Goal: Check status: Check status

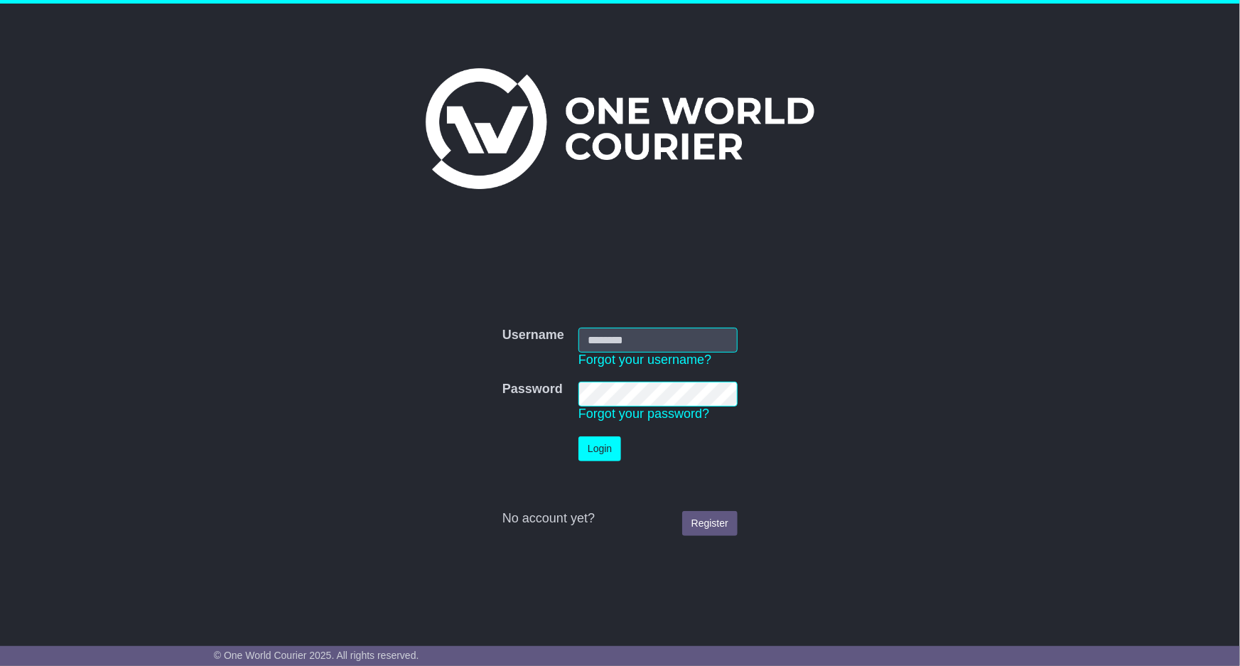
type input "**********"
click at [605, 444] on button "Login" at bounding box center [600, 448] width 43 height 25
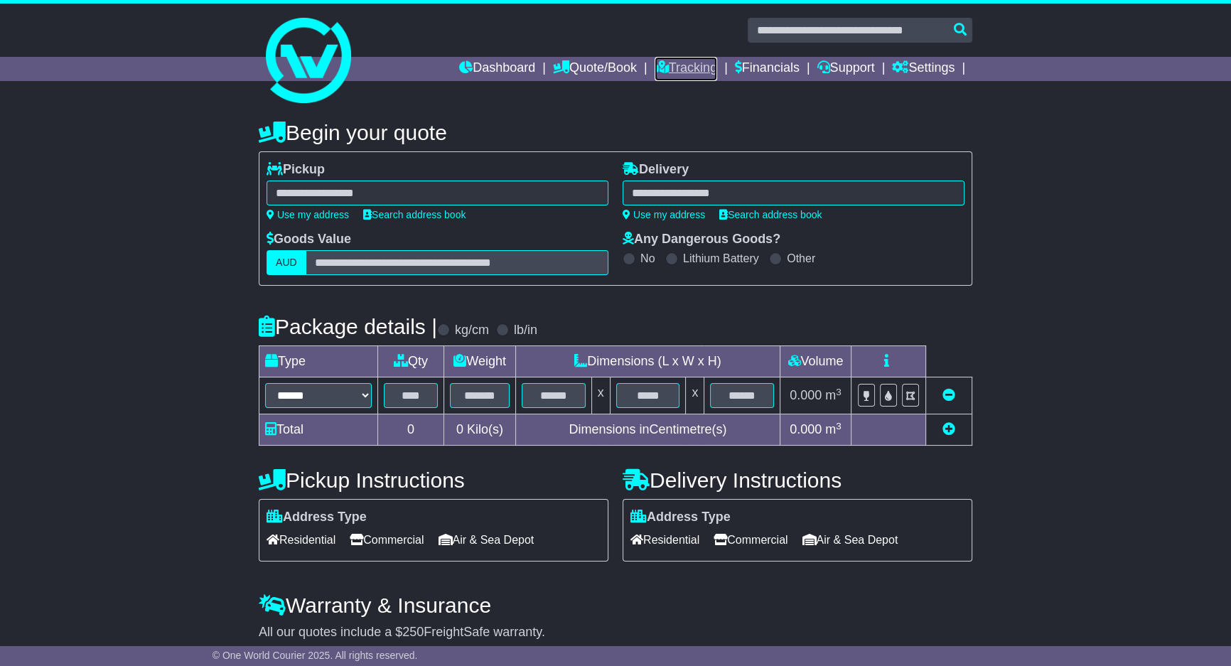
click at [662, 66] on link "Tracking" at bounding box center [686, 69] width 63 height 24
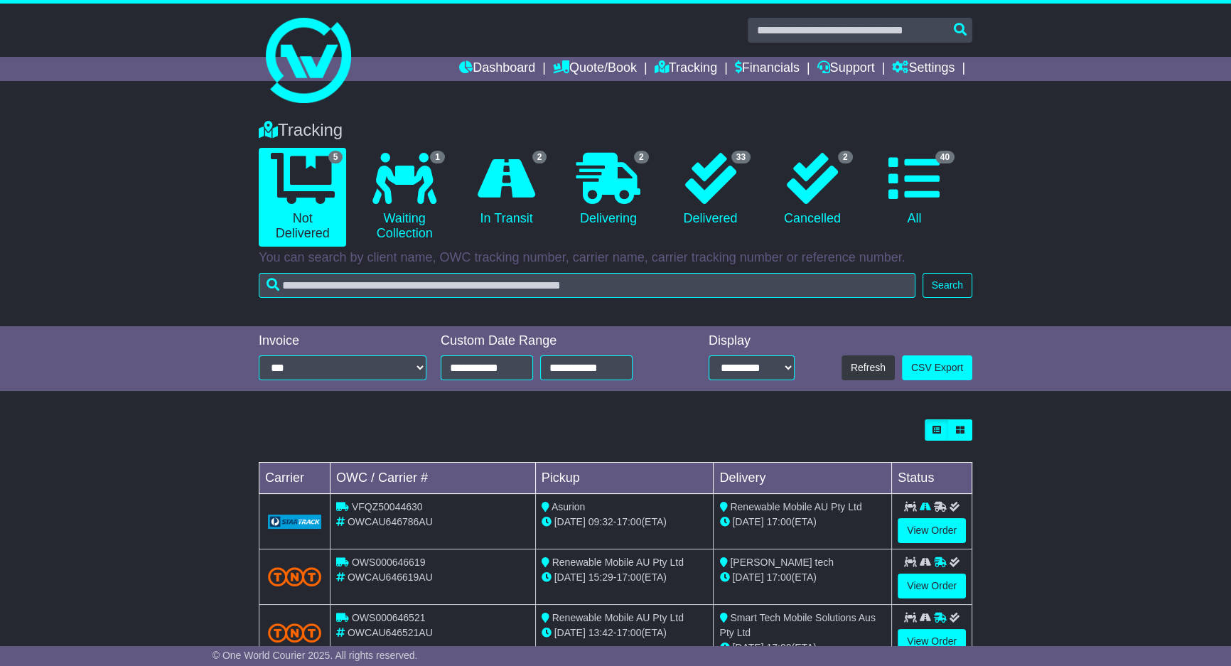
click at [461, 198] on li "2 In Transit" at bounding box center [507, 197] width 102 height 99
click at [490, 195] on icon at bounding box center [507, 178] width 58 height 51
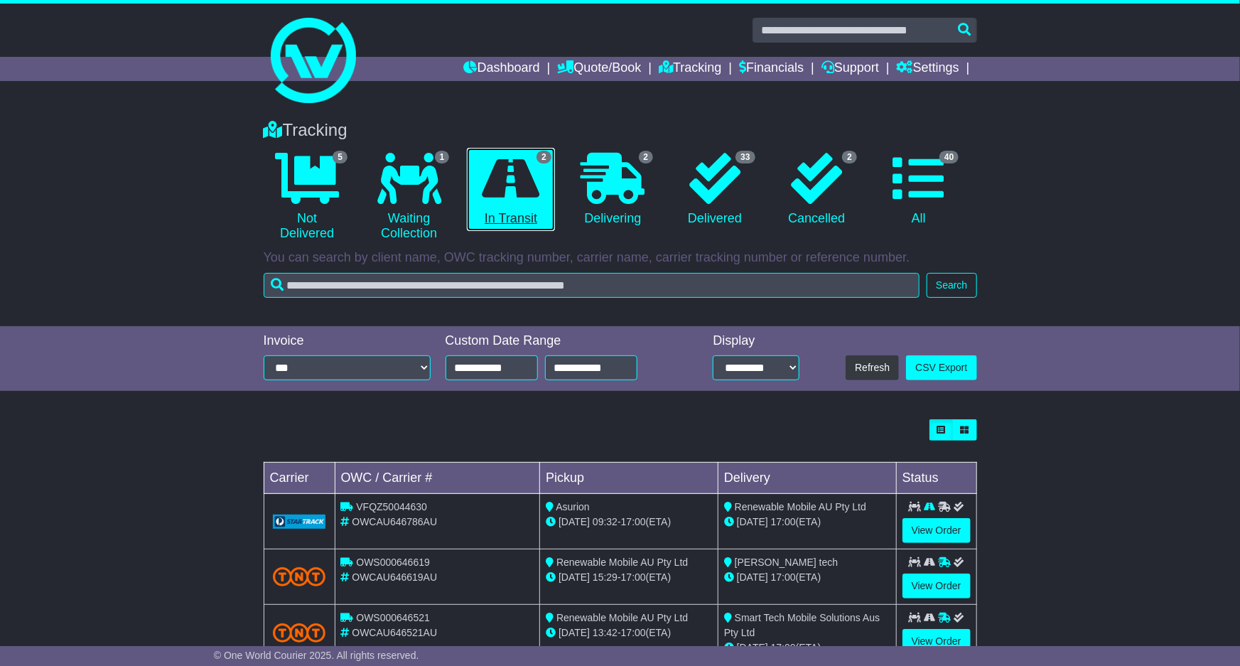
click at [493, 194] on icon at bounding box center [512, 178] width 58 height 51
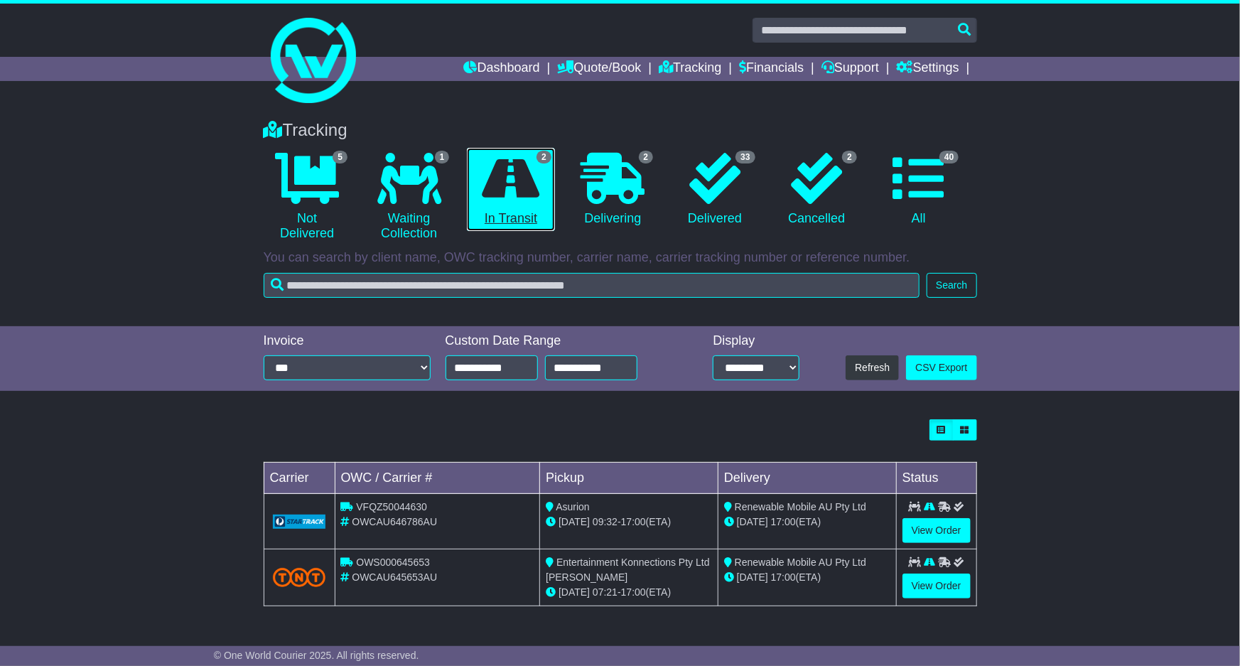
click at [493, 195] on icon at bounding box center [512, 178] width 58 height 51
click at [498, 198] on icon at bounding box center [512, 178] width 58 height 51
click at [514, 198] on icon at bounding box center [512, 178] width 58 height 51
click at [516, 197] on icon at bounding box center [512, 178] width 58 height 51
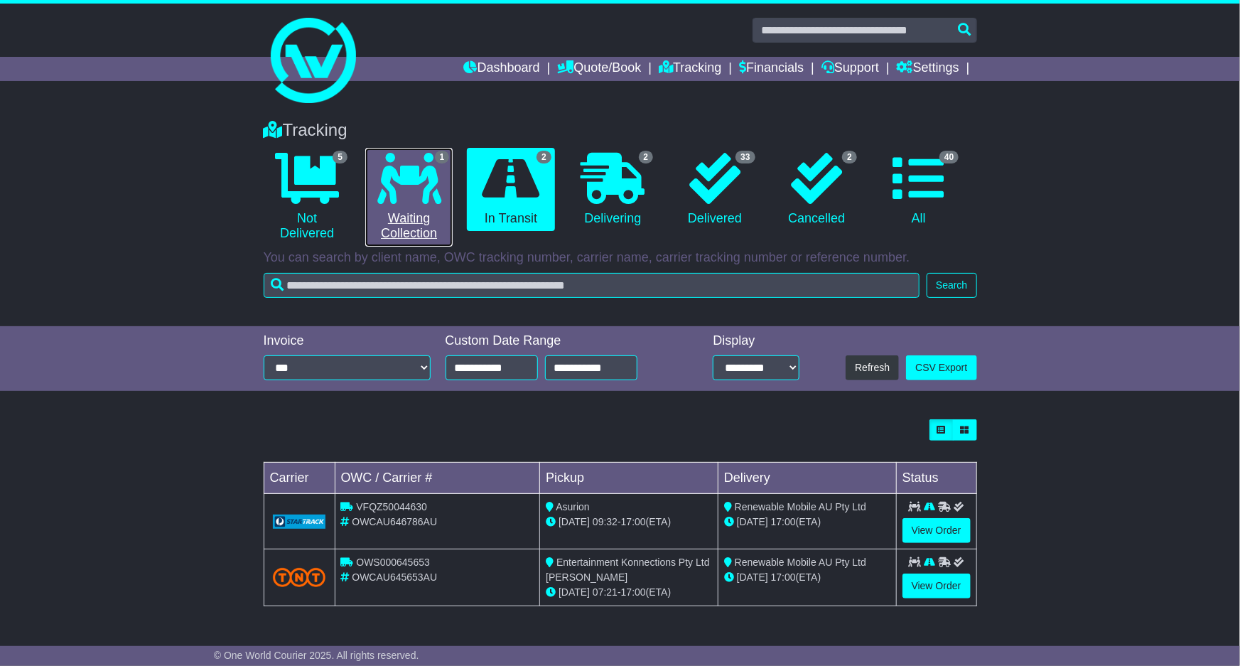
click at [402, 167] on icon at bounding box center [409, 178] width 64 height 51
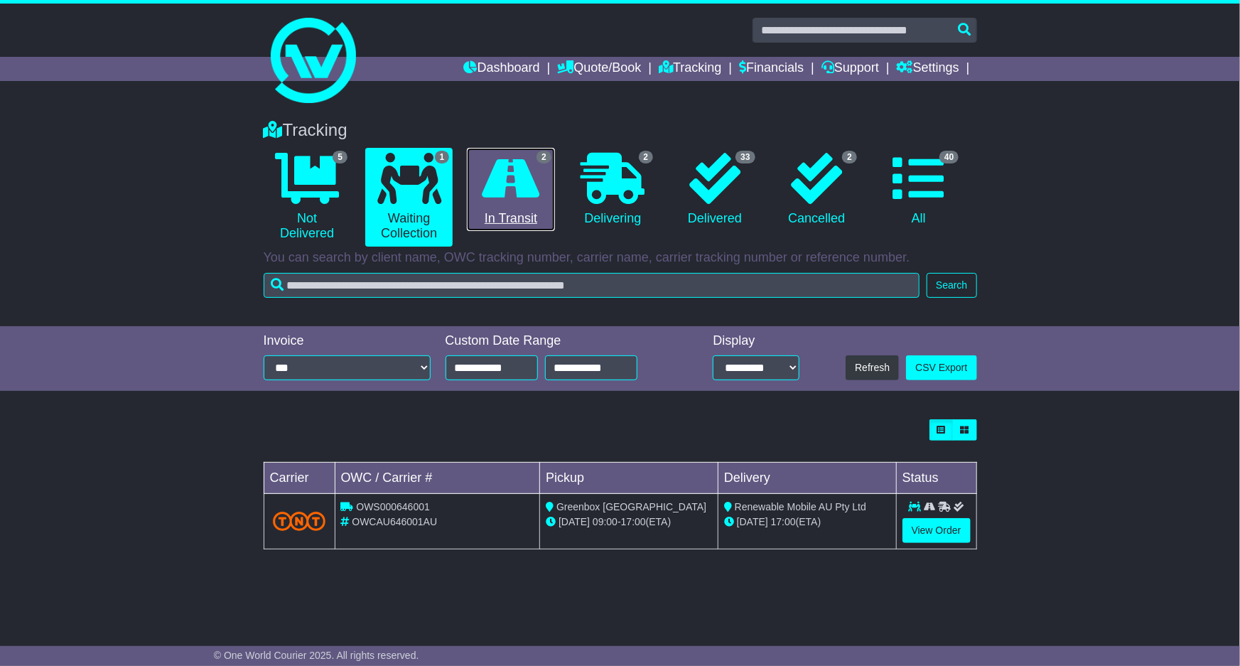
click at [526, 178] on icon at bounding box center [512, 178] width 58 height 51
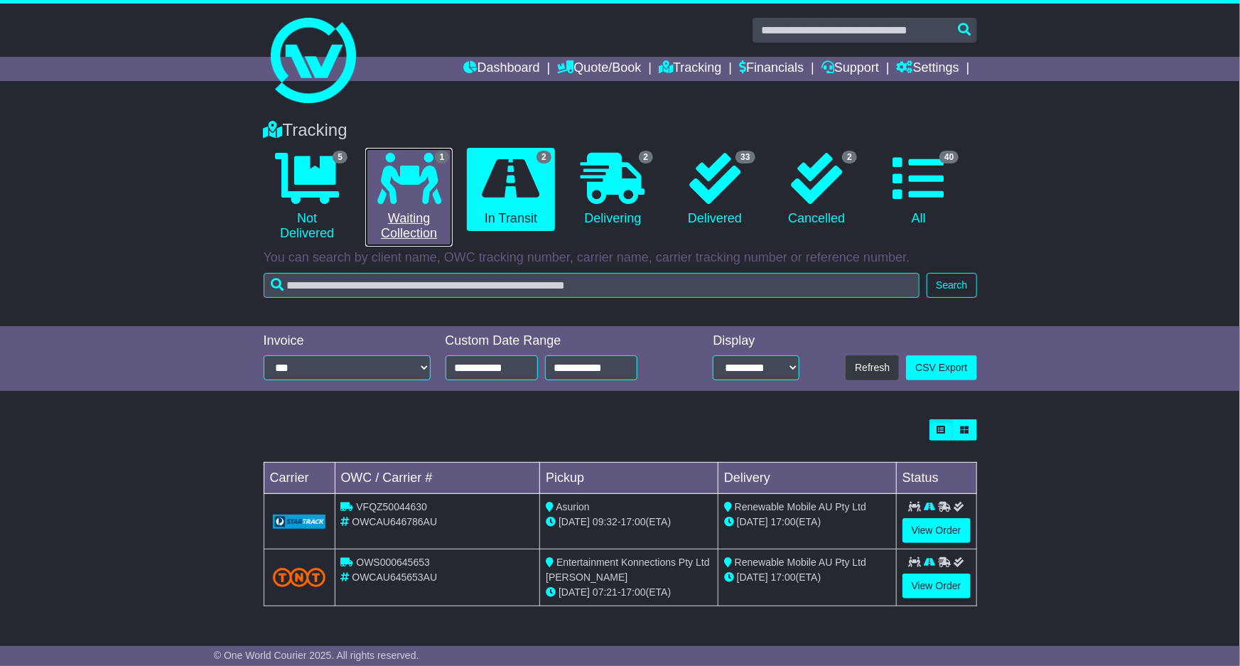
click at [407, 154] on icon at bounding box center [409, 178] width 64 height 51
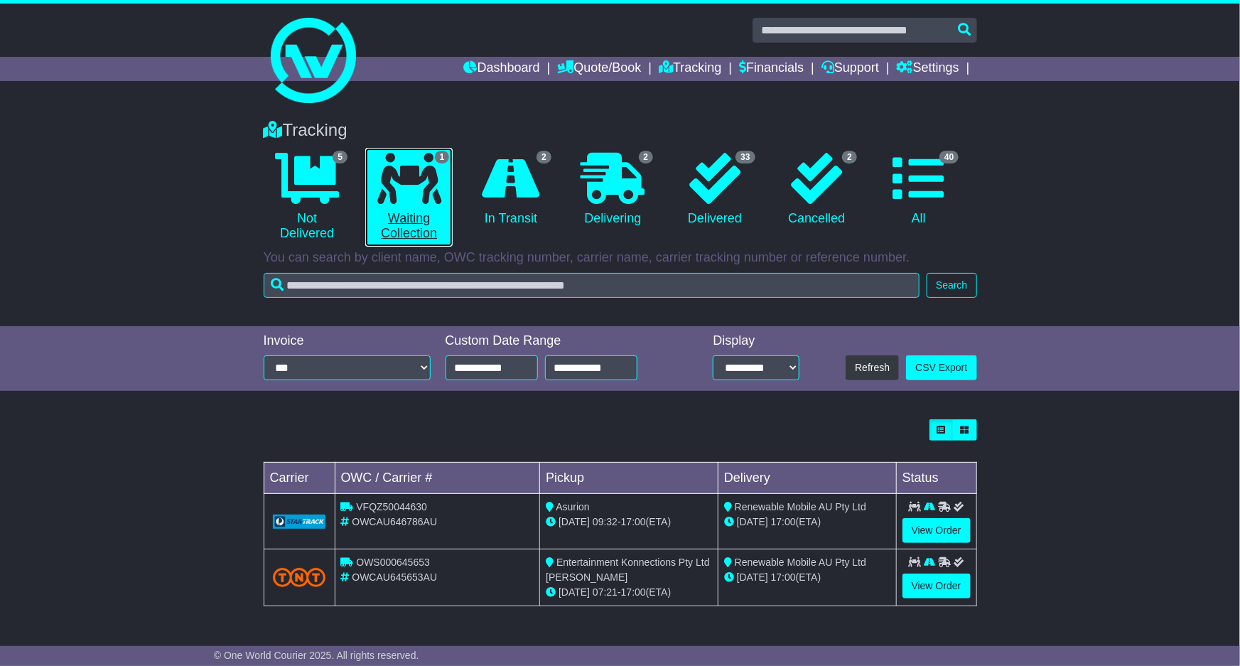
click at [407, 155] on icon at bounding box center [409, 178] width 64 height 51
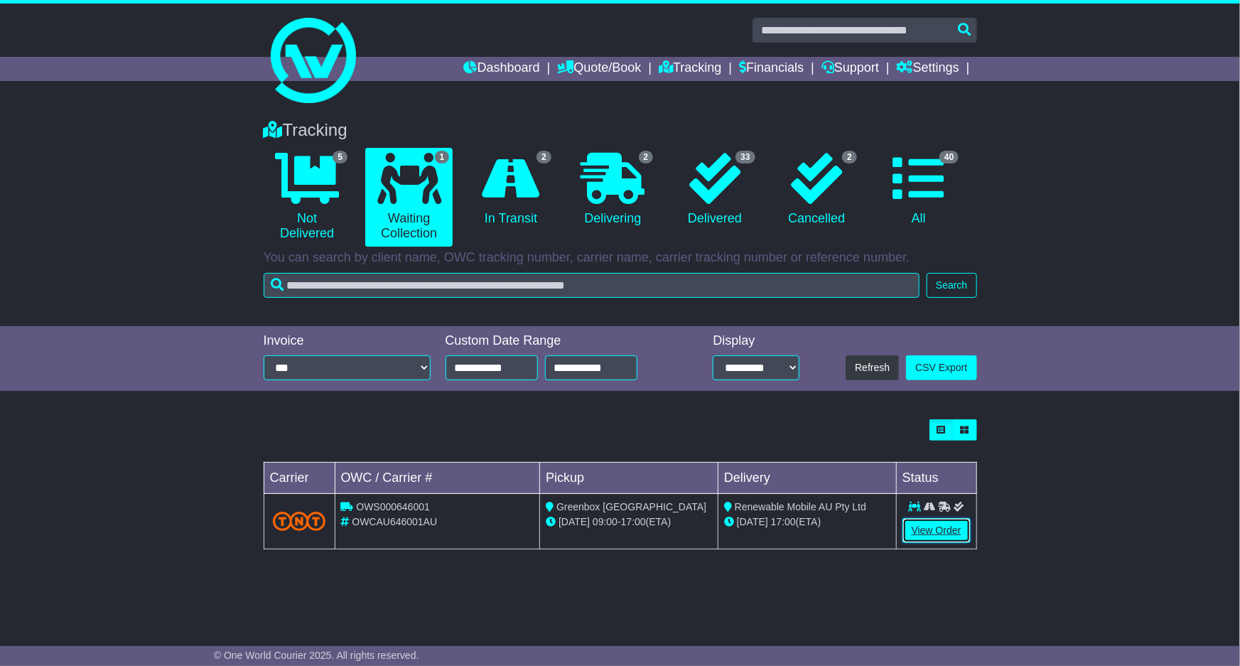
click at [943, 529] on link "View Order" at bounding box center [937, 530] width 68 height 25
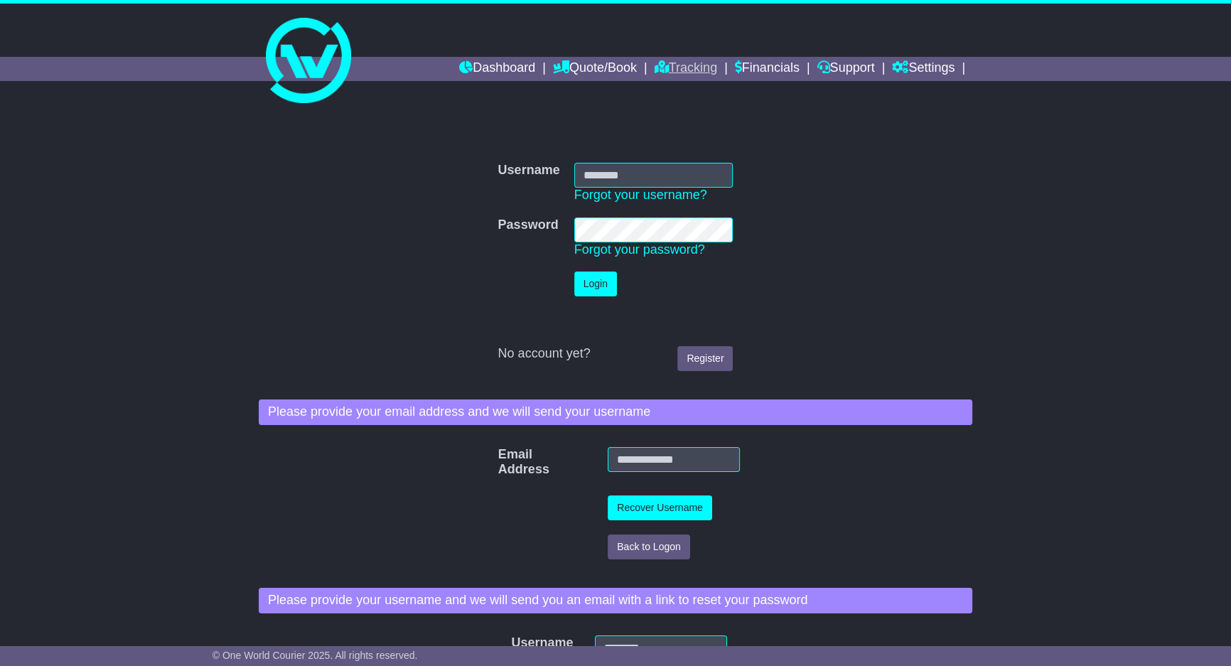
type input "**********"
click at [689, 64] on link "Tracking" at bounding box center [686, 69] width 63 height 24
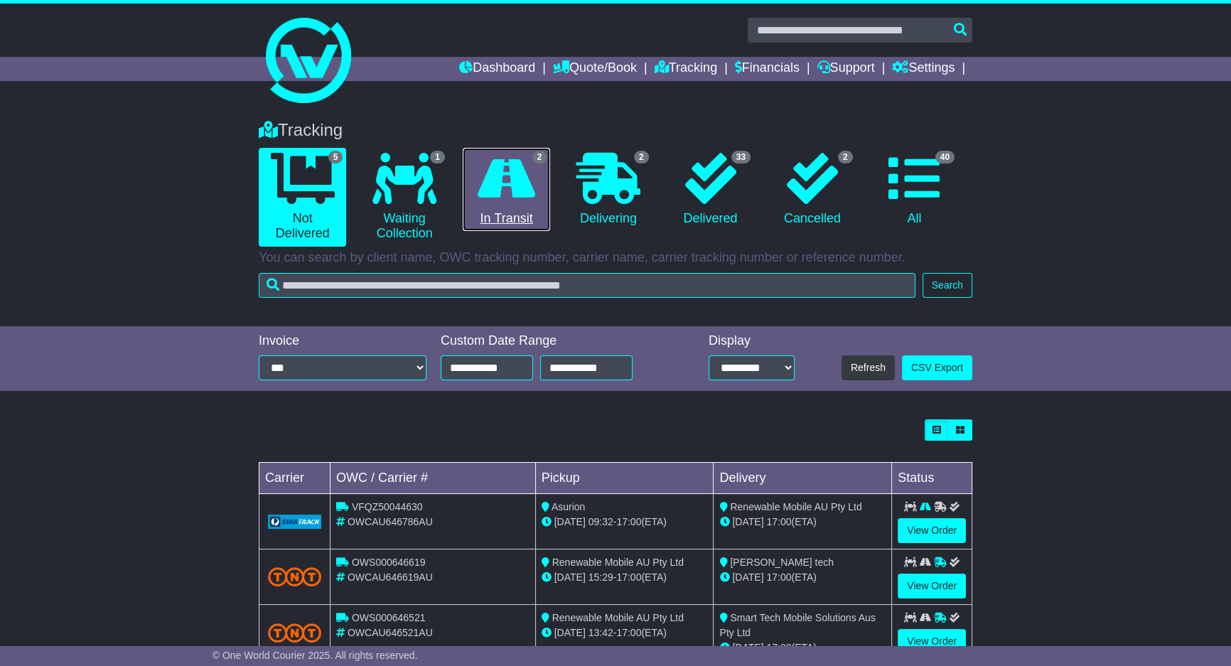
click at [515, 193] on icon at bounding box center [507, 178] width 58 height 51
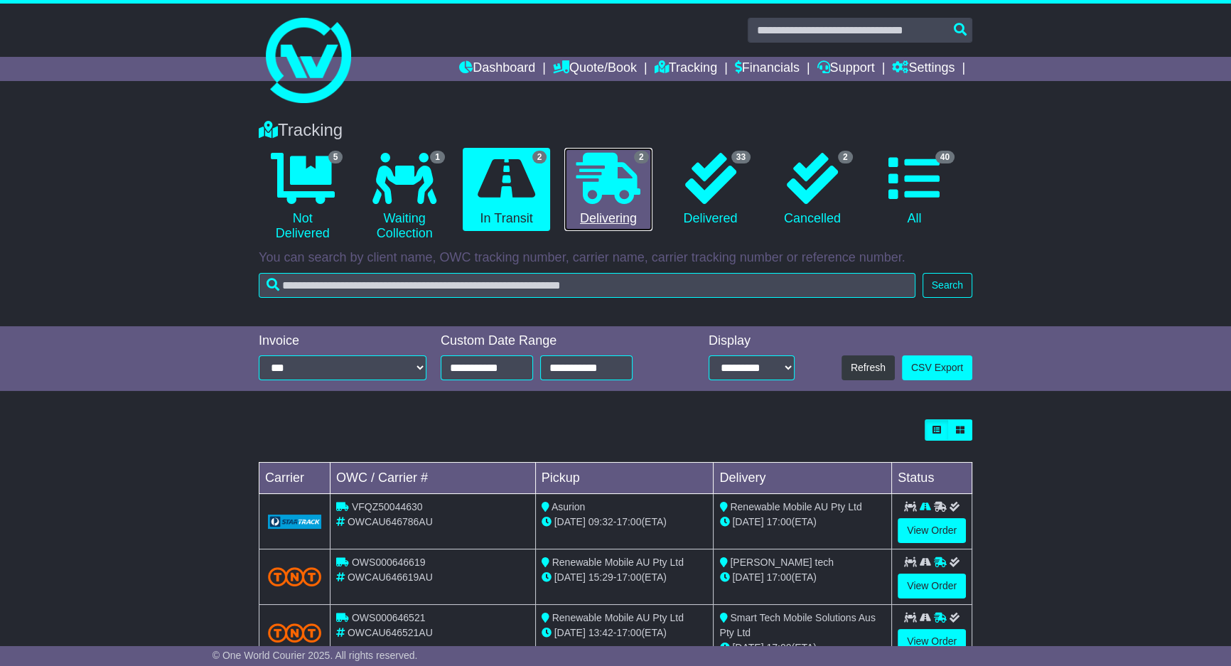
click at [606, 169] on icon at bounding box center [608, 178] width 64 height 51
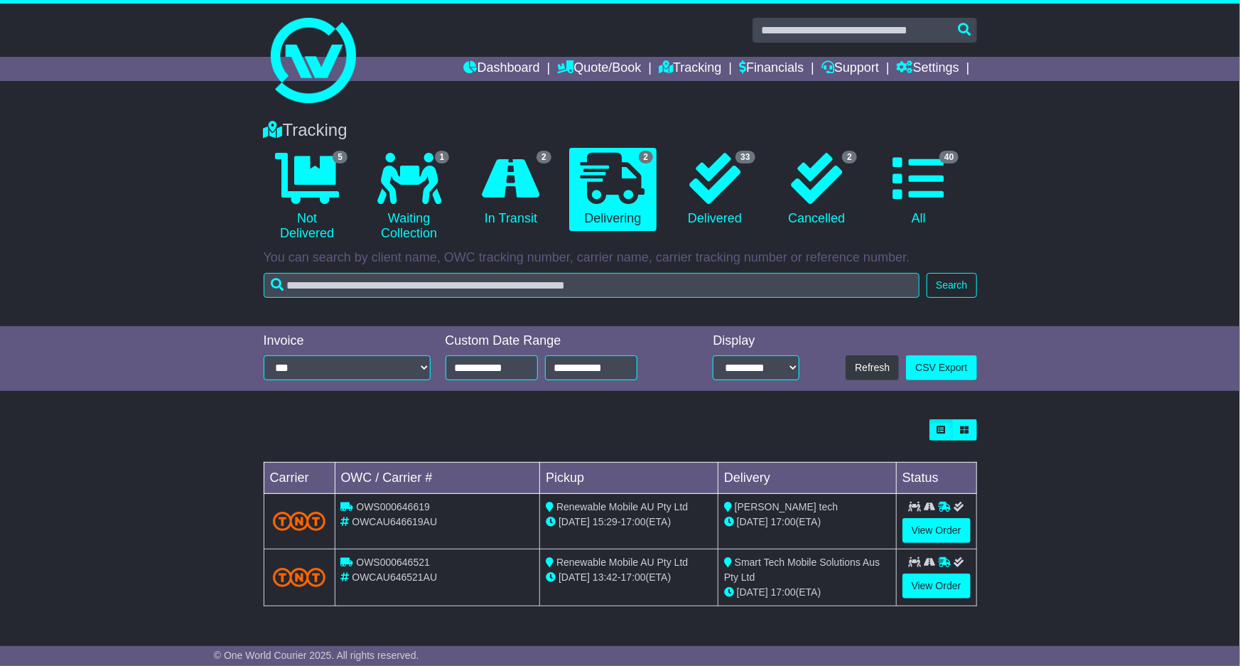
click at [557, 187] on li "2 In Transit" at bounding box center [511, 197] width 102 height 99
drag, startPoint x: 557, startPoint y: 187, endPoint x: 542, endPoint y: 195, distance: 17.5
click at [552, 187] on li "2 In Transit" at bounding box center [511, 197] width 102 height 99
click at [537, 195] on icon at bounding box center [512, 178] width 58 height 51
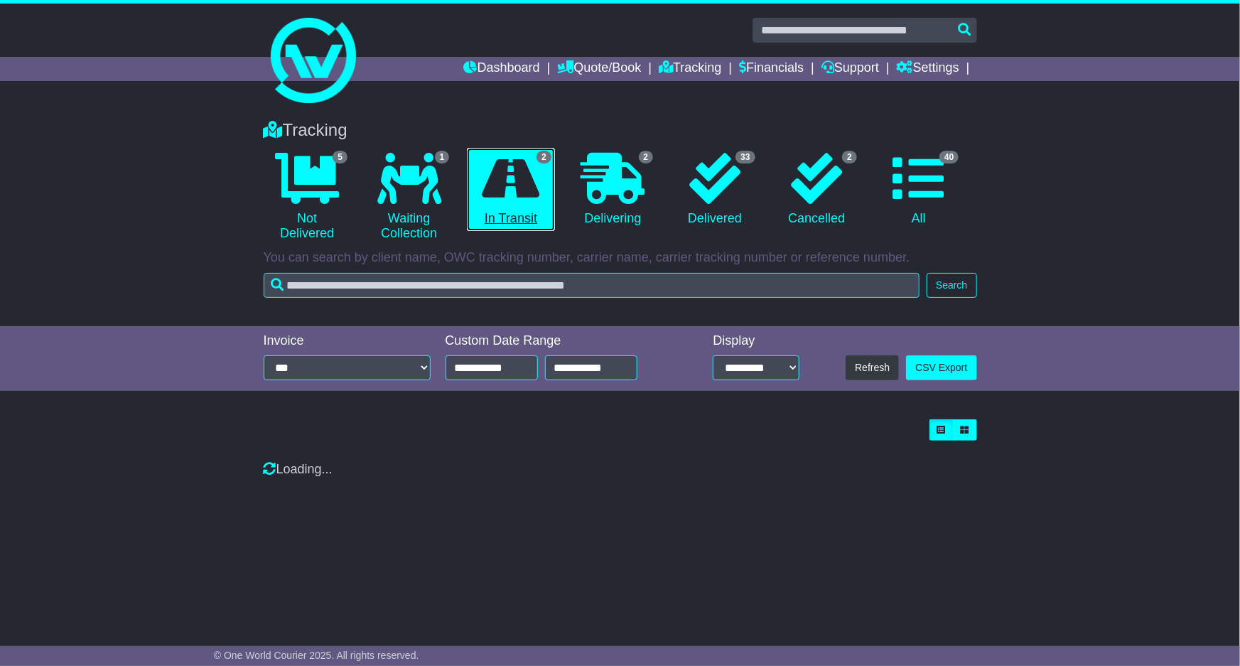
click at [538, 192] on icon at bounding box center [512, 178] width 58 height 51
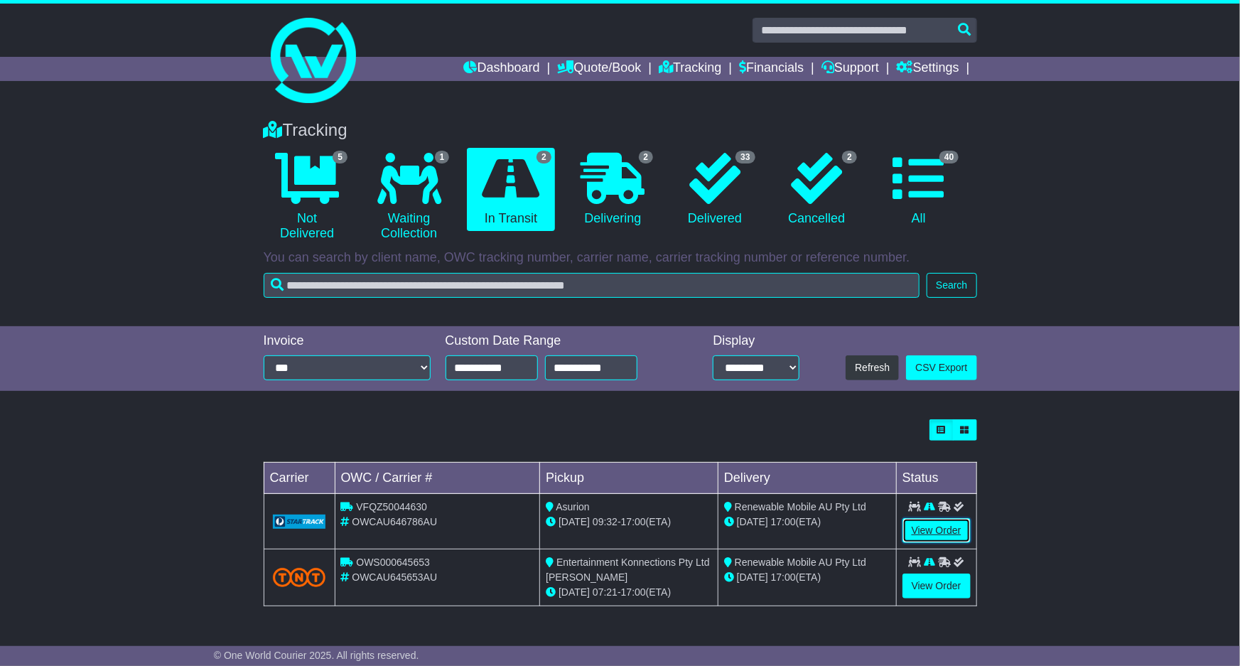
click at [917, 522] on link "View Order" at bounding box center [937, 530] width 68 height 25
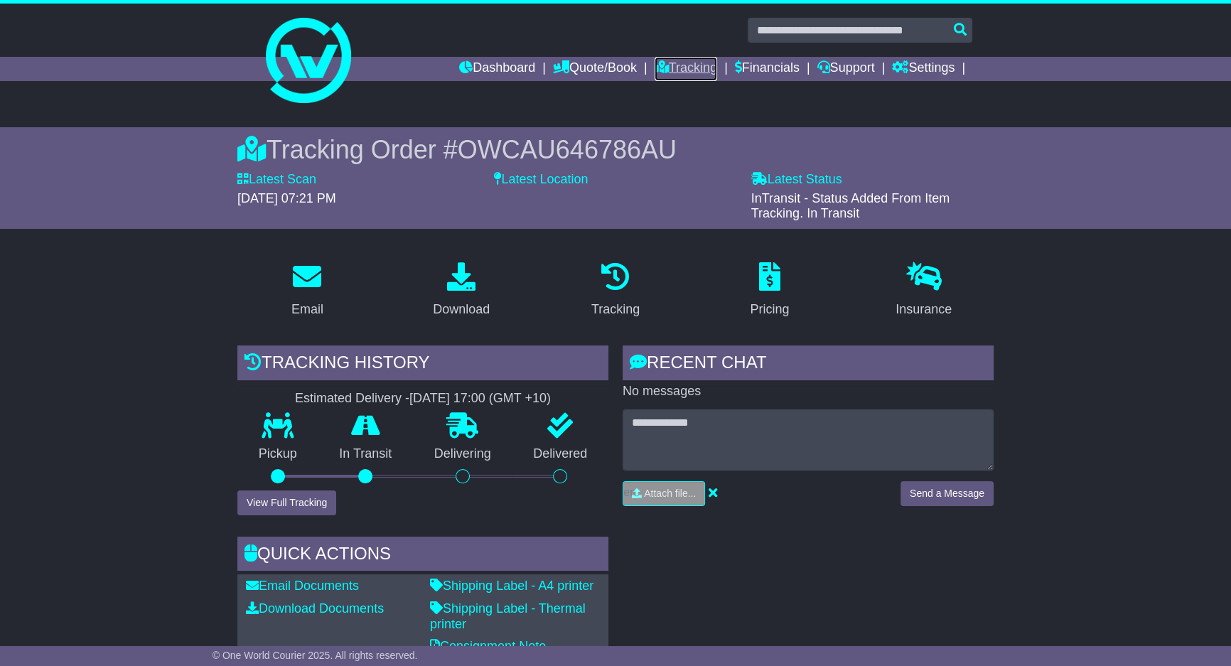
click at [691, 74] on link "Tracking" at bounding box center [686, 69] width 63 height 24
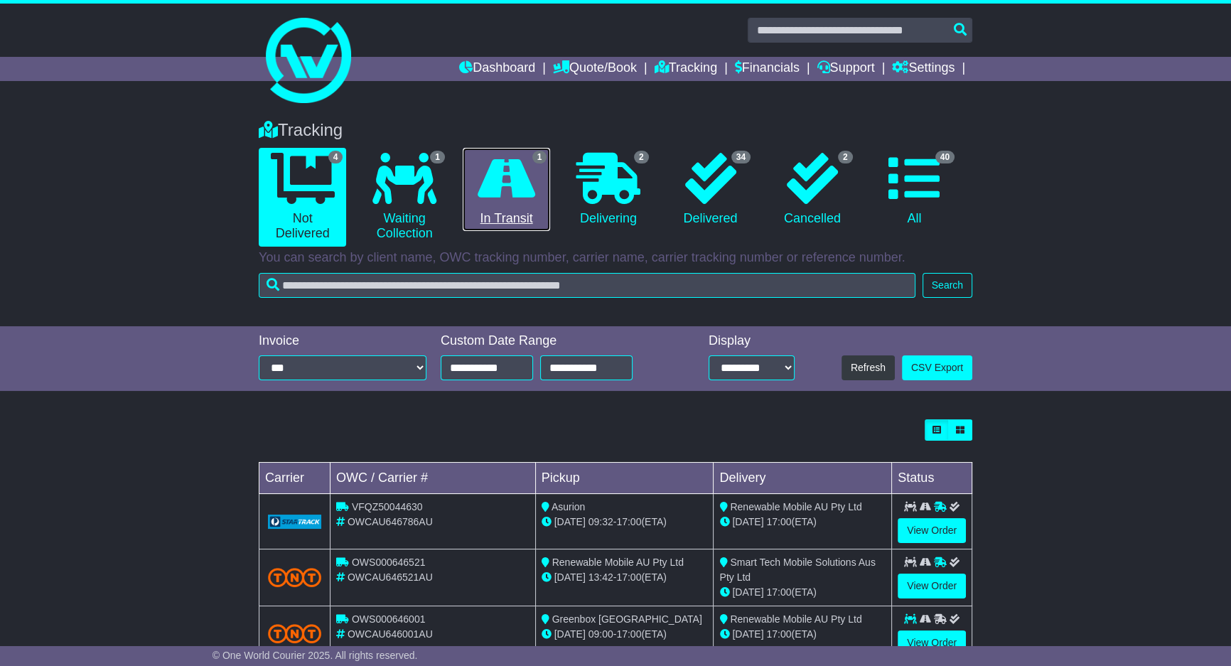
click at [539, 198] on link "1 In Transit" at bounding box center [506, 190] width 87 height 84
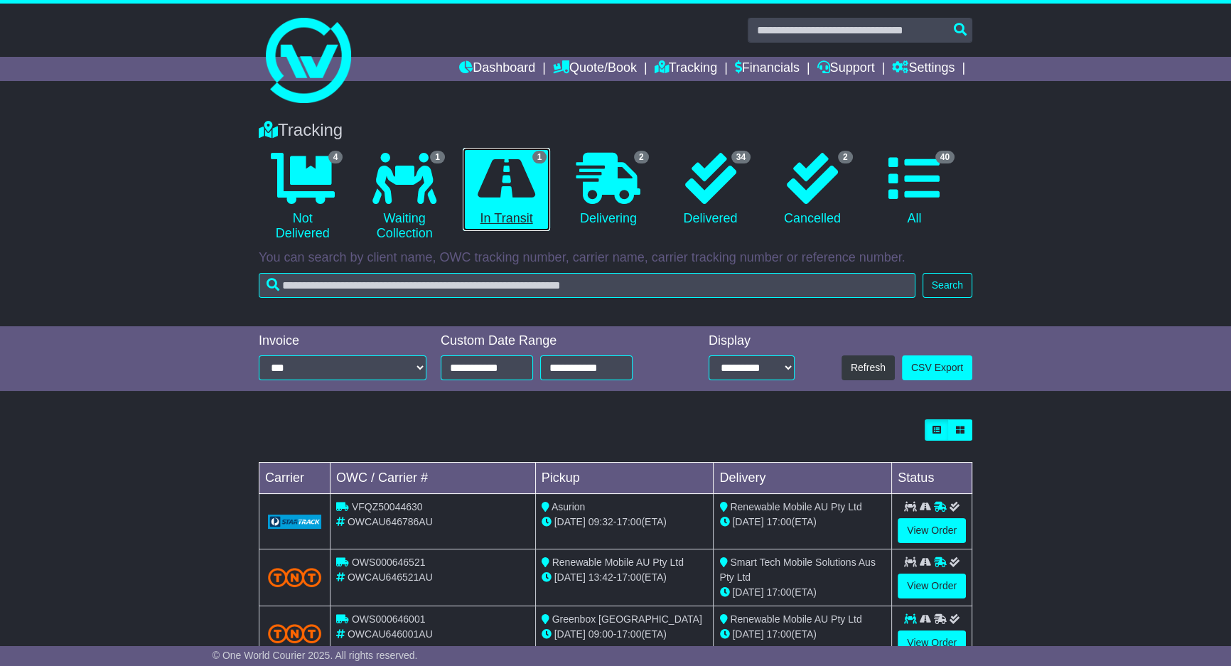
click at [540, 198] on link "1 In Transit" at bounding box center [506, 190] width 87 height 84
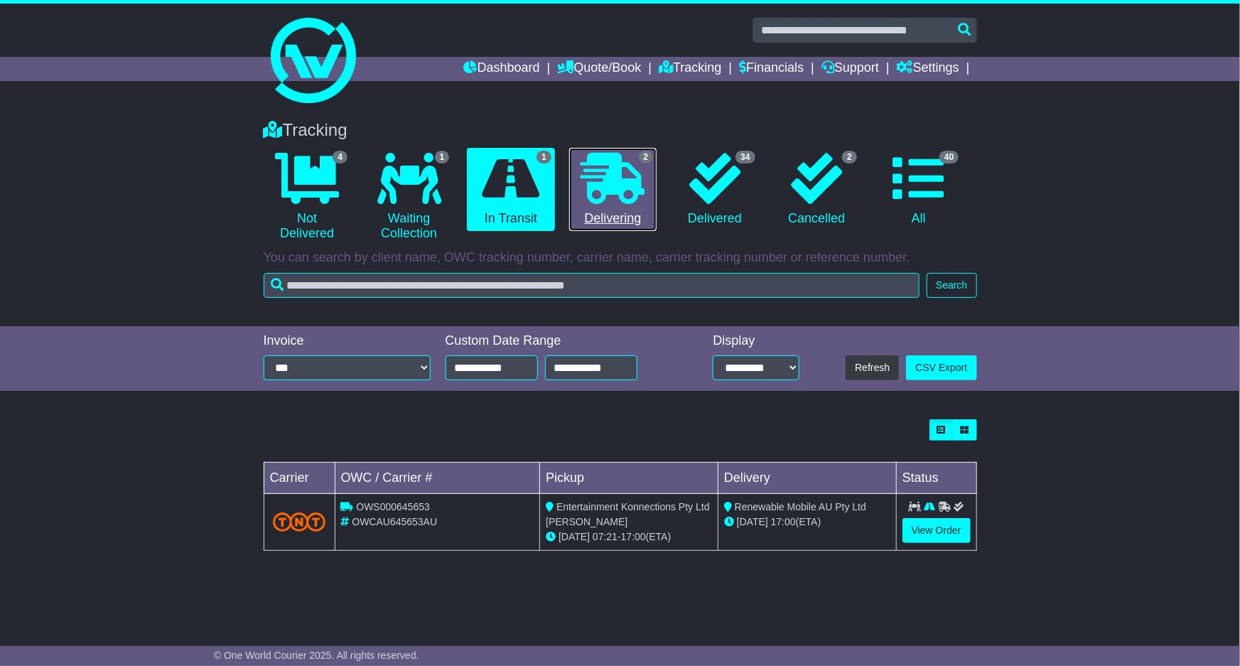
click at [598, 199] on icon at bounding box center [613, 178] width 64 height 51
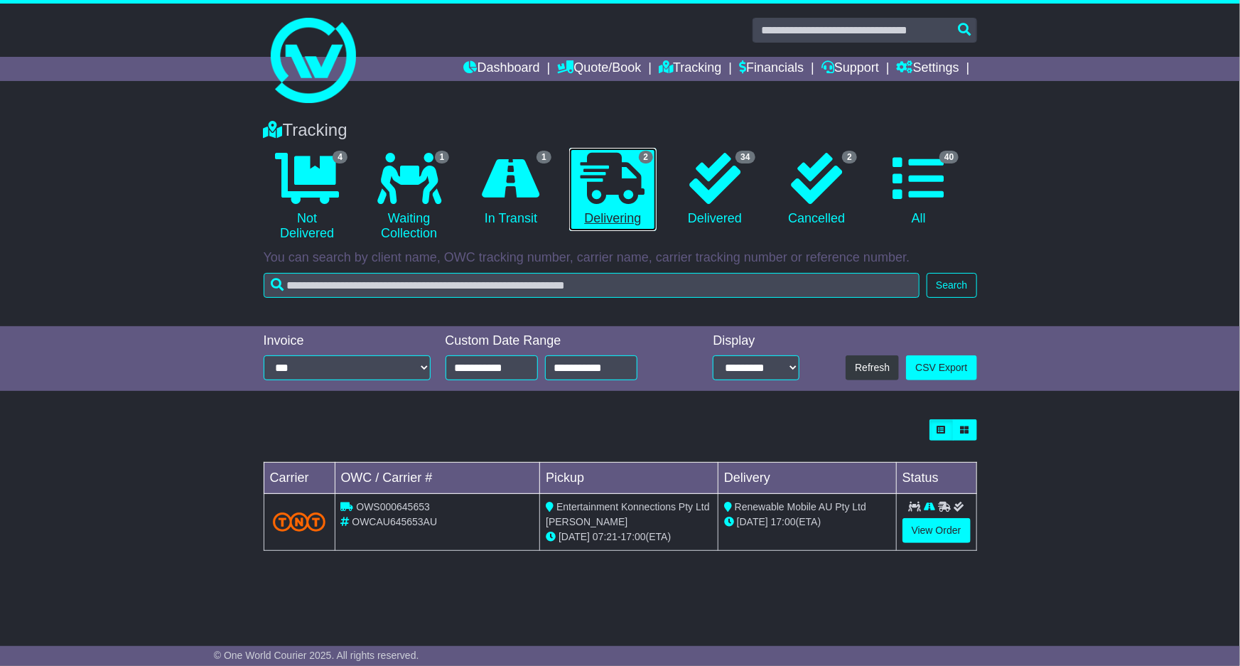
click at [599, 199] on icon at bounding box center [613, 178] width 64 height 51
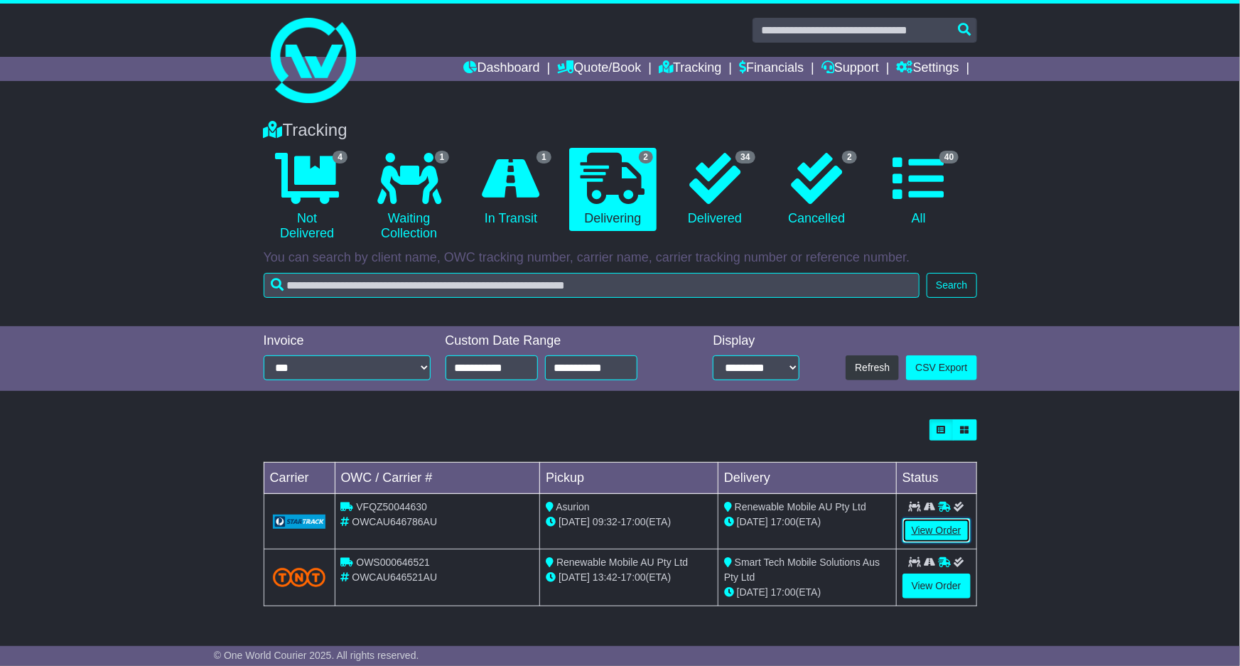
click at [930, 530] on link "View Order" at bounding box center [937, 530] width 68 height 25
click at [931, 527] on link "View Order" at bounding box center [937, 530] width 68 height 25
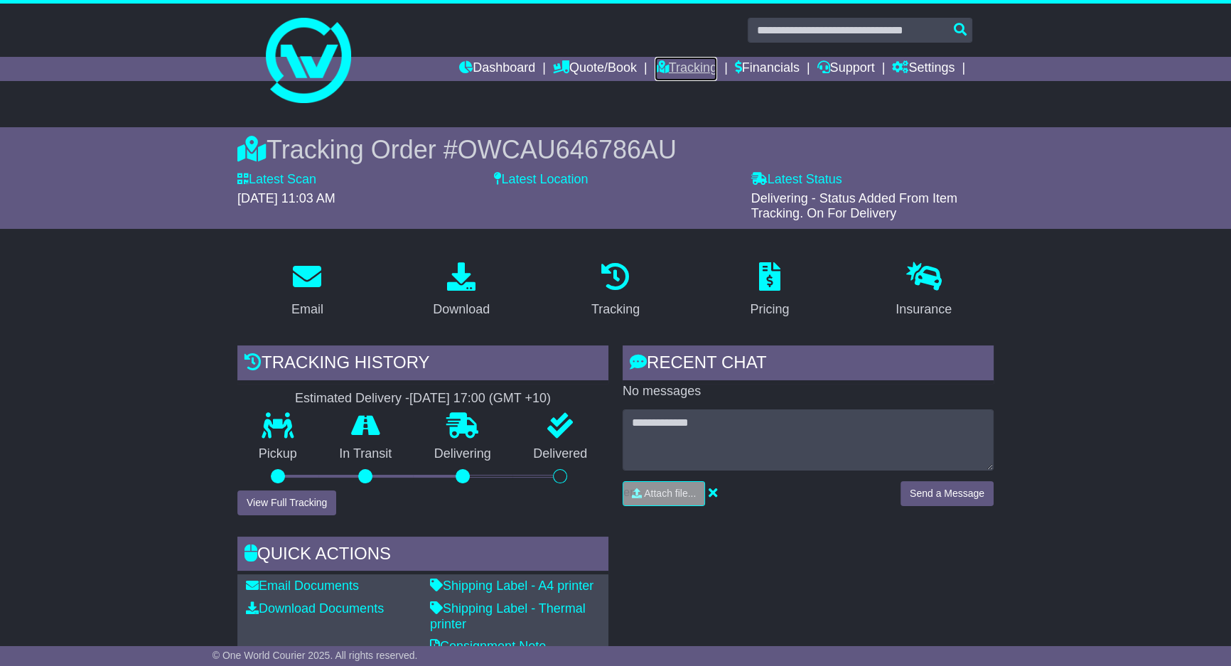
click at [655, 68] on icon at bounding box center [662, 66] width 14 height 13
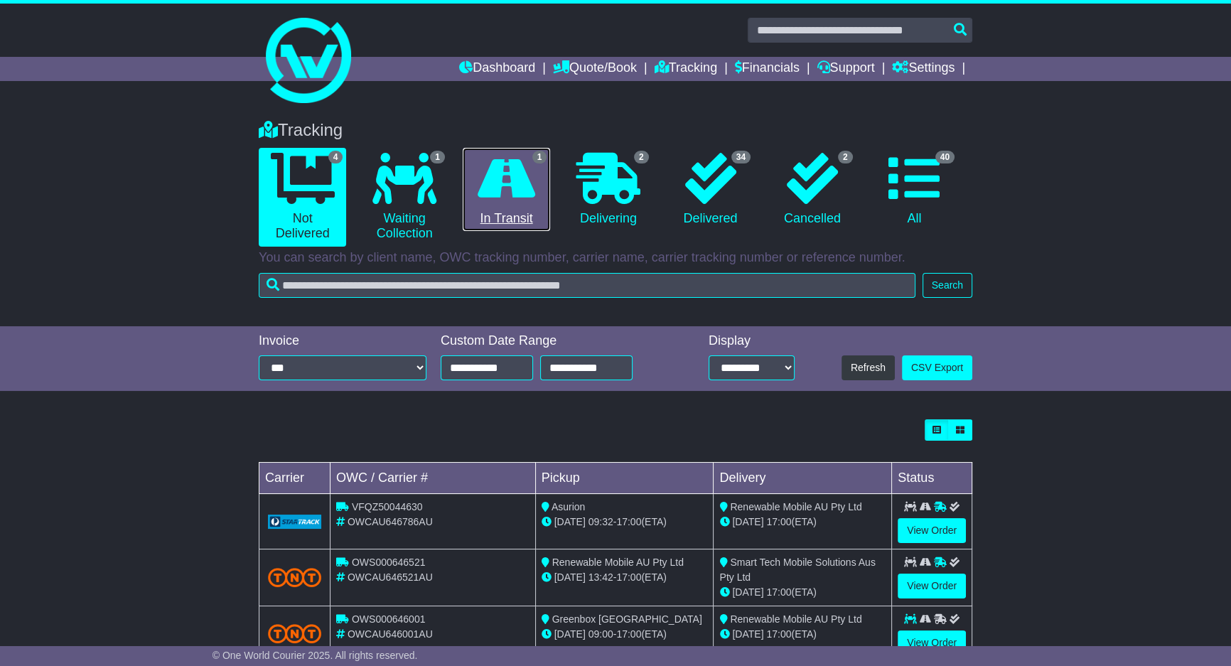
click at [509, 206] on link "1 In Transit" at bounding box center [506, 190] width 87 height 84
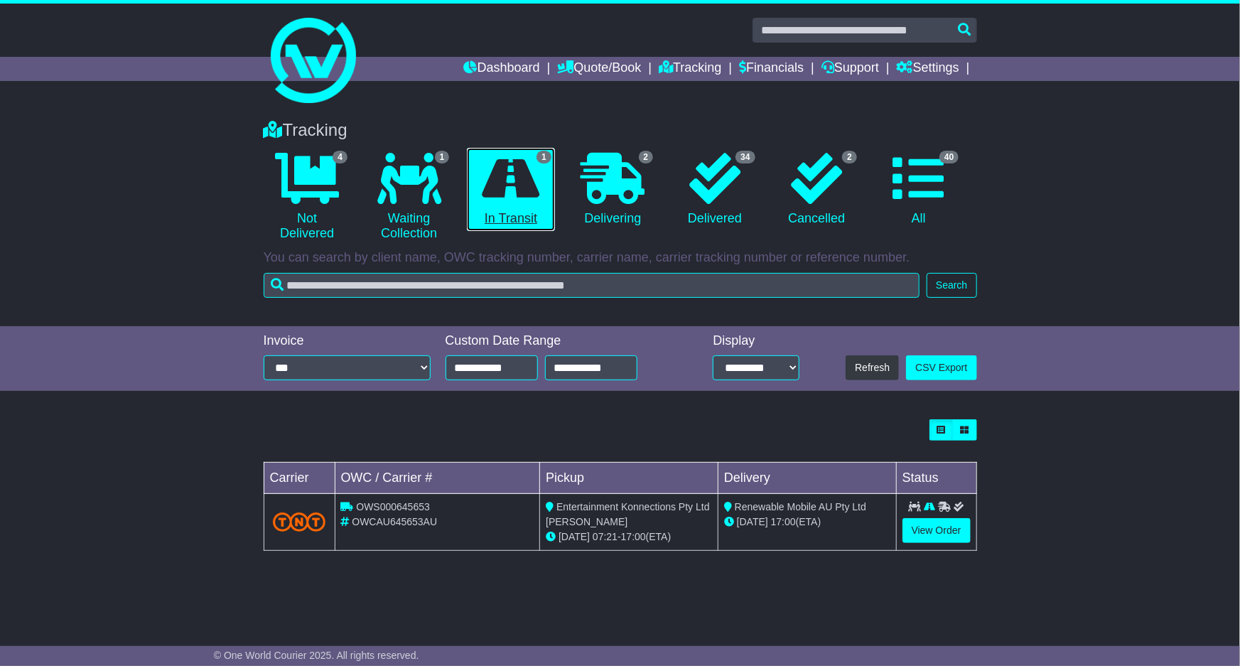
click at [508, 206] on link "1 In Transit" at bounding box center [510, 190] width 87 height 84
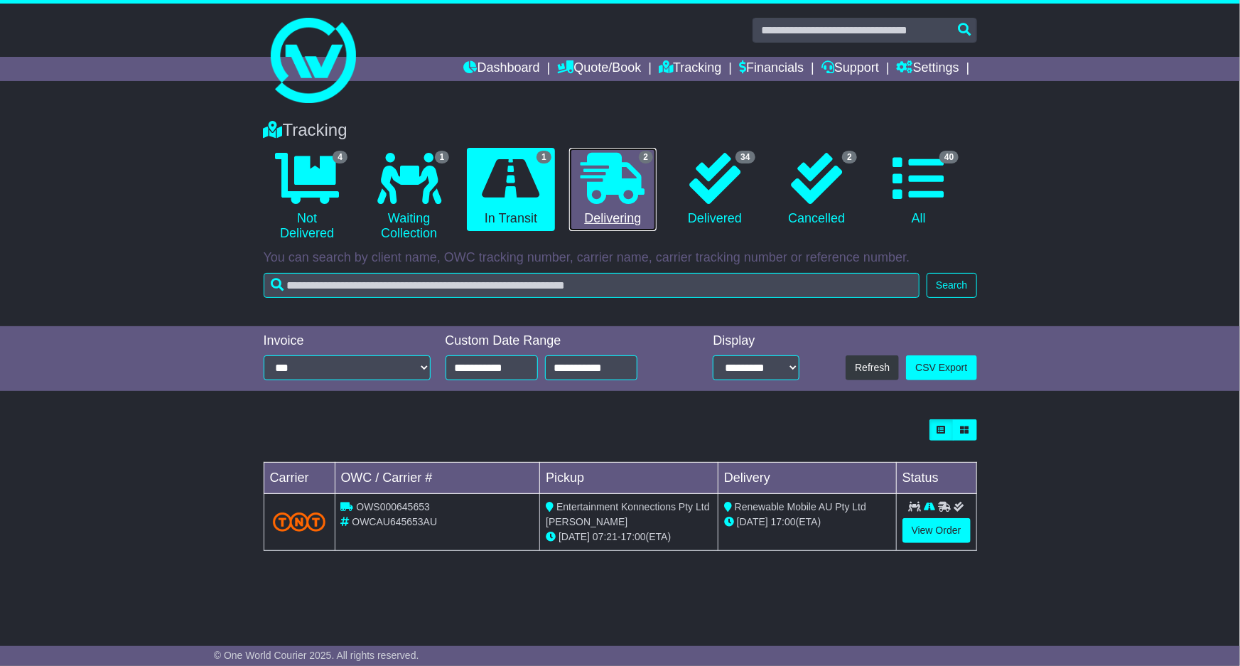
click at [571, 182] on link "2 Delivering" at bounding box center [612, 190] width 87 height 84
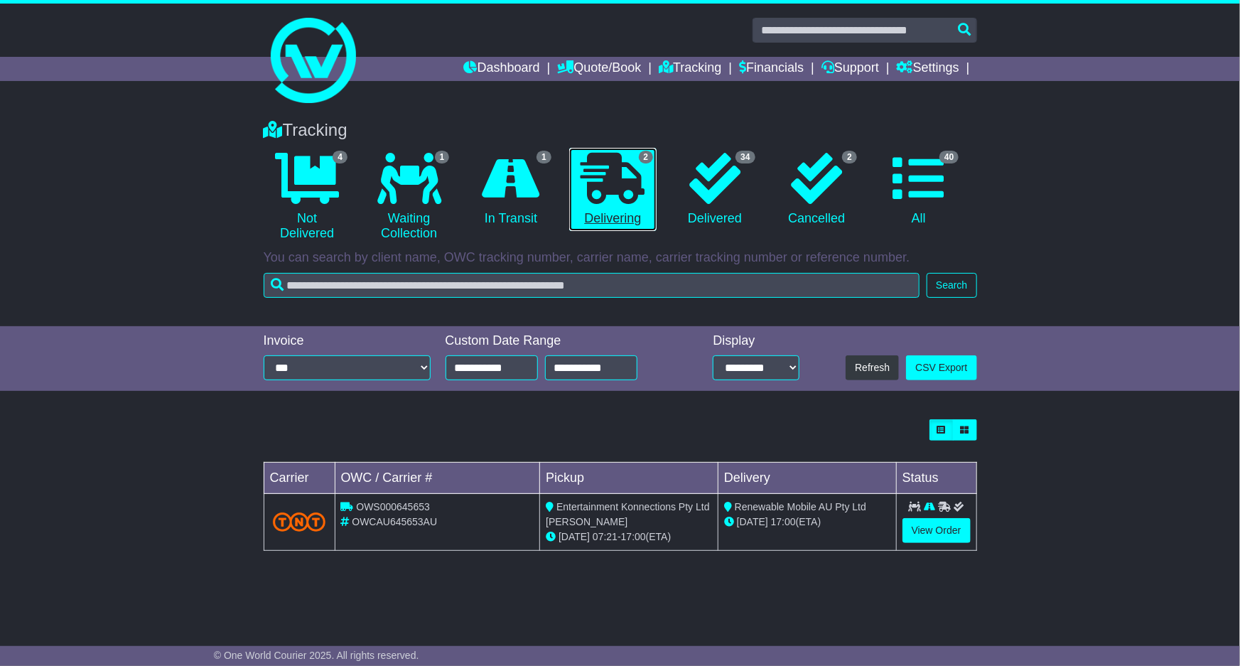
click at [571, 182] on link "2 Delivering" at bounding box center [612, 190] width 87 height 84
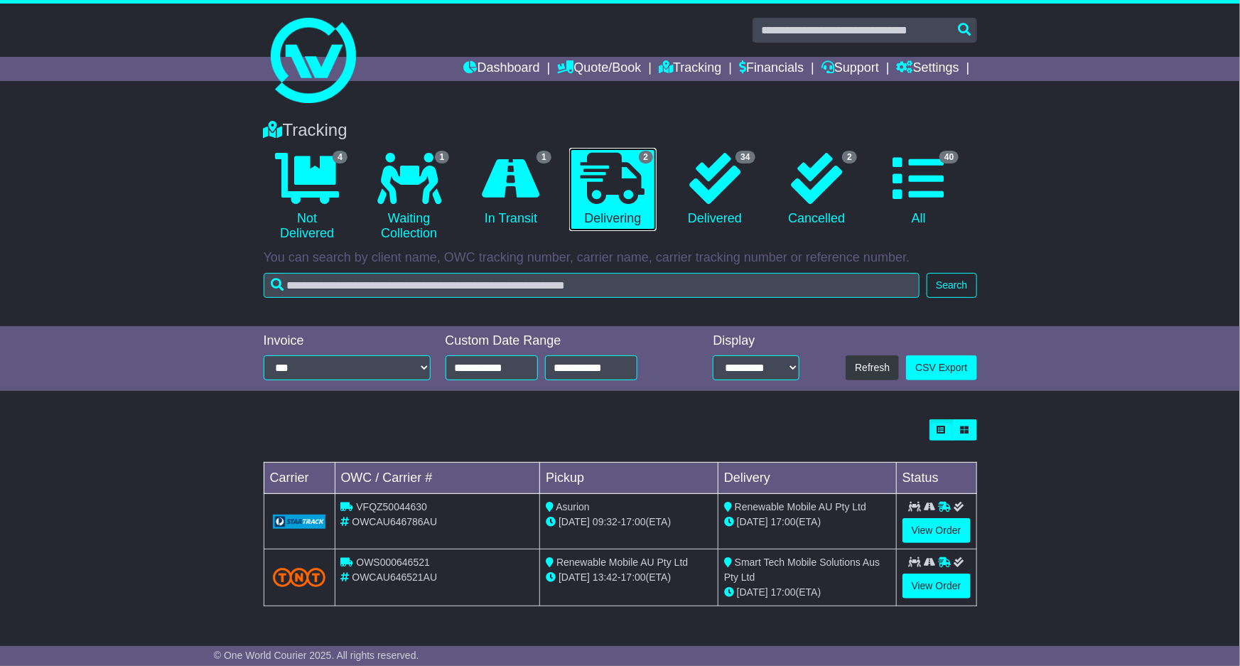
click at [568, 179] on li "2 Delivering" at bounding box center [613, 197] width 102 height 99
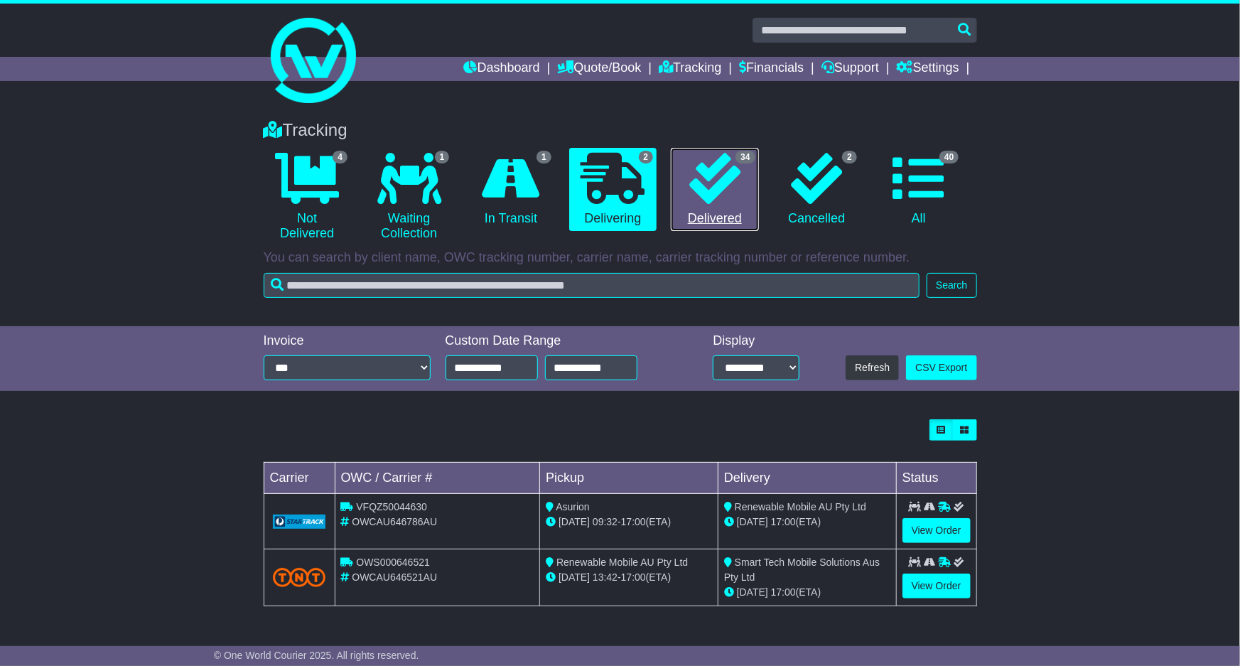
click at [672, 169] on link "34 Delivered" at bounding box center [714, 190] width 87 height 84
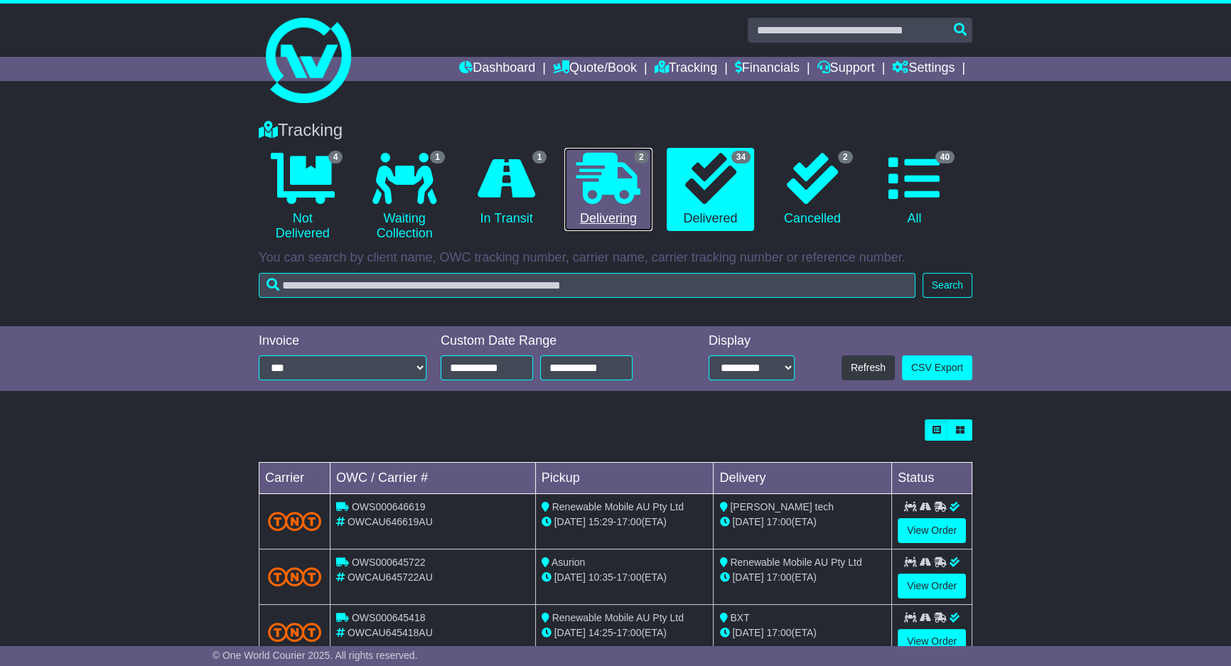
click at [630, 170] on icon at bounding box center [608, 178] width 64 height 51
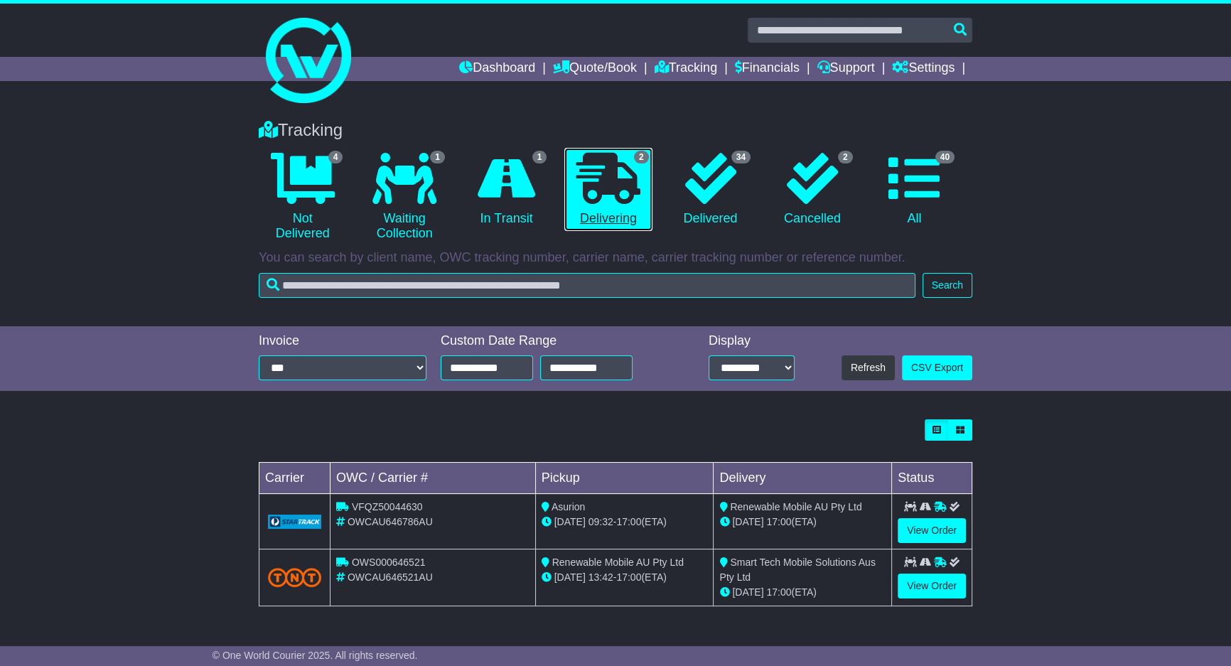
click at [630, 170] on icon at bounding box center [608, 178] width 64 height 51
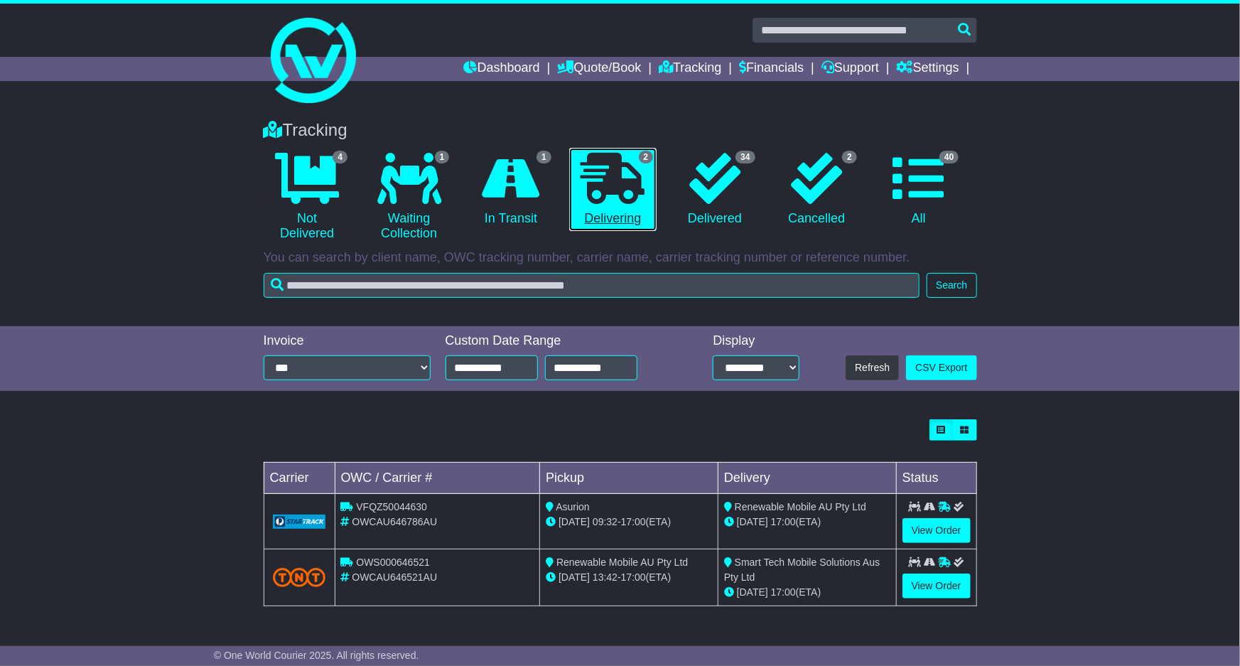
drag, startPoint x: 630, startPoint y: 170, endPoint x: 630, endPoint y: 178, distance: 8.6
click at [630, 177] on icon at bounding box center [613, 178] width 64 height 51
